Goal: Transaction & Acquisition: Purchase product/service

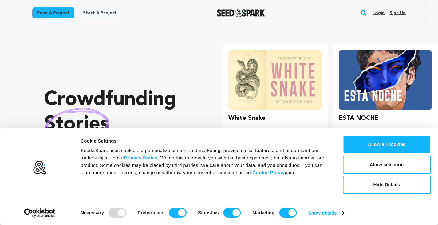
scroll to position [0, 115]
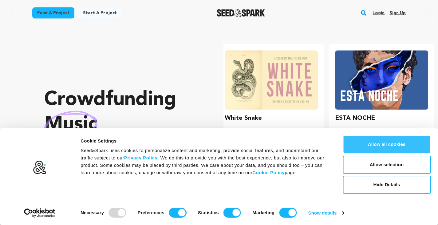
click at [378, 140] on button "Allow all cookies" at bounding box center [387, 144] width 88 height 18
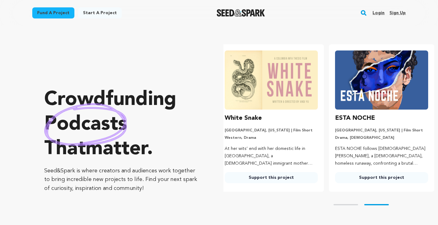
click at [98, 14] on link "Start a project" at bounding box center [100, 12] width 44 height 11
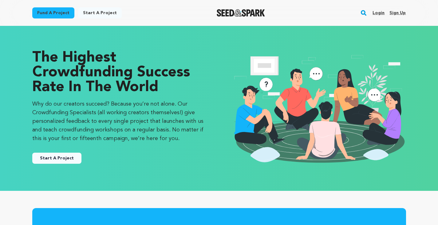
click at [51, 16] on link "Fund a project" at bounding box center [53, 12] width 42 height 11
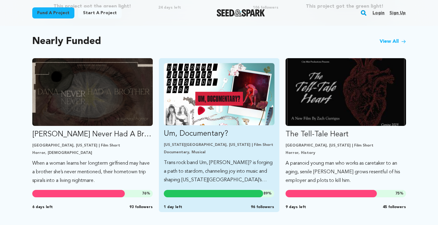
scroll to position [523, 0]
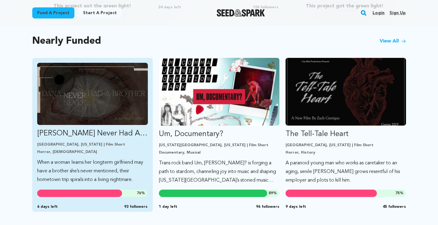
click at [89, 96] on img "Fund Dana Never Had A Brother" at bounding box center [92, 94] width 111 height 62
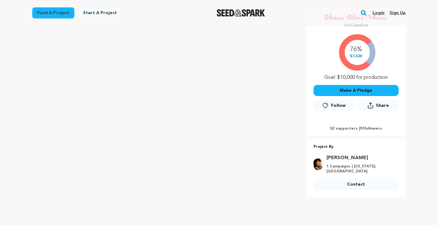
scroll to position [92, 0]
